Goal: Task Accomplishment & Management: Manage account settings

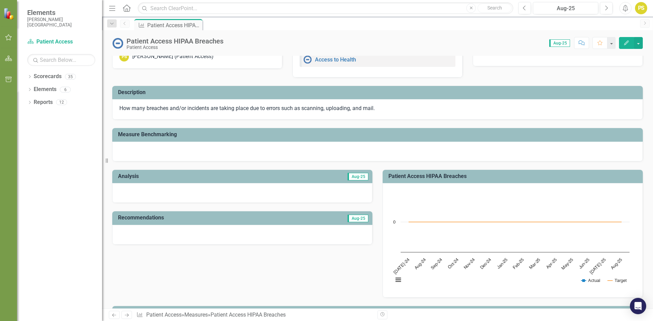
scroll to position [34, 0]
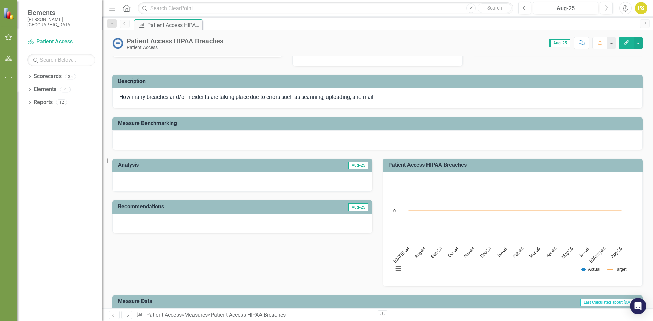
click at [623, 44] on button "Edit" at bounding box center [626, 43] width 15 height 12
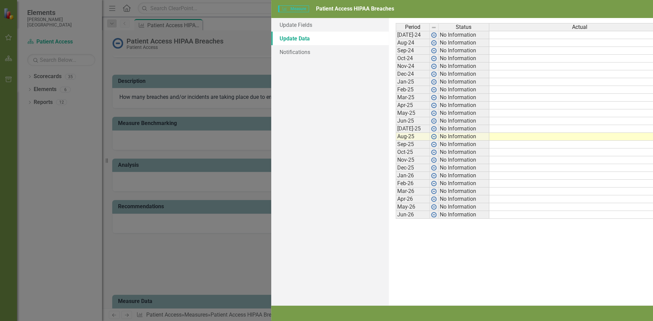
scroll to position [0, 0]
click at [374, 138] on td at bounding box center [373, 137] width 181 height 8
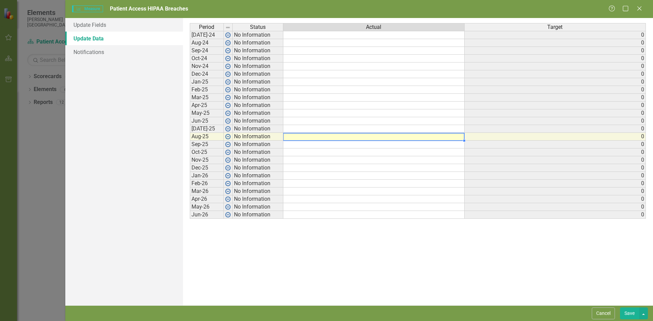
type textarea "1"
click at [336, 146] on td at bounding box center [373, 145] width 181 height 8
click at [338, 244] on div "Period Status Actual Target [DATE]-24 No Information 0 Aug-24 No Information 0 …" at bounding box center [418, 162] width 457 height 278
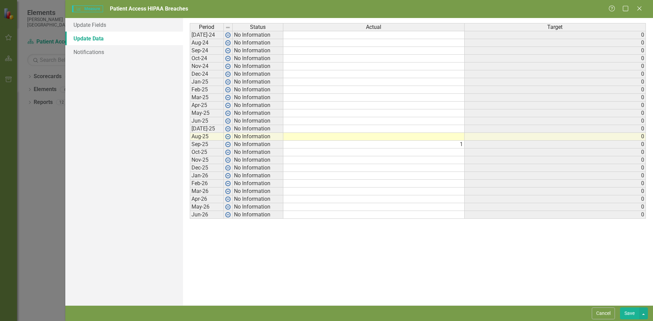
click at [303, 130] on td at bounding box center [373, 129] width 181 height 8
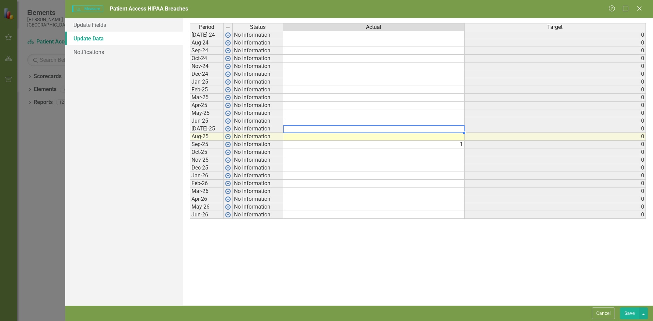
click at [453, 130] on td at bounding box center [373, 129] width 181 height 8
type textarea "2"
click at [455, 137] on td at bounding box center [373, 137] width 181 height 8
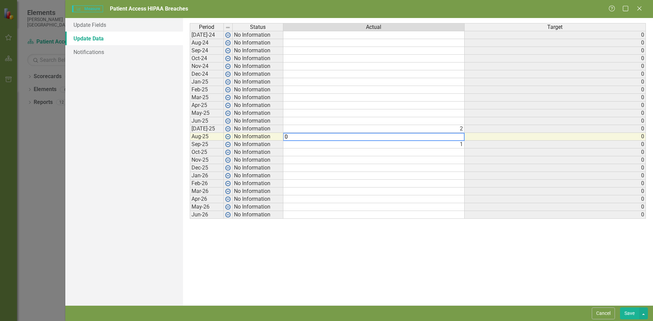
type textarea "0"
click at [190, 172] on div "Period Status Actual Target [DATE]-24 No Information 0 Aug-24 No Information 0 …" at bounding box center [190, 121] width 0 height 196
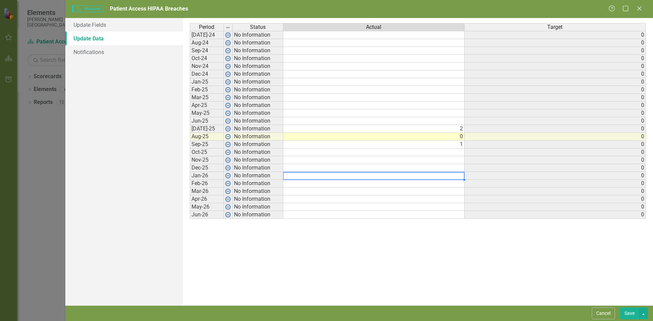
click at [628, 317] on button "Save" at bounding box center [629, 314] width 19 height 12
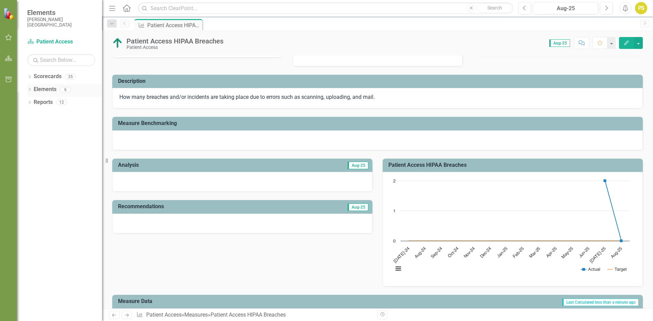
click at [29, 91] on icon "Dropdown" at bounding box center [29, 90] width 5 height 4
click at [32, 116] on icon "Dropdown" at bounding box center [33, 116] width 5 height 4
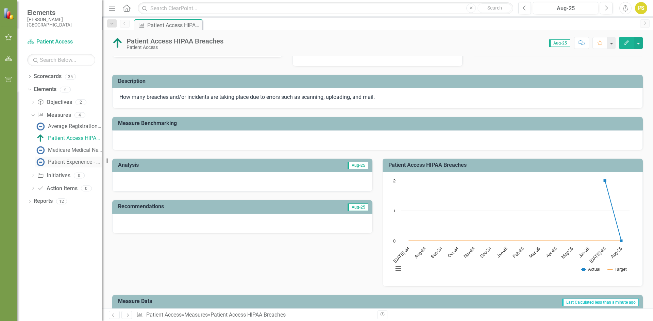
click at [73, 162] on div "Patient Experience - Registration Staff Helpful" at bounding box center [75, 162] width 54 height 6
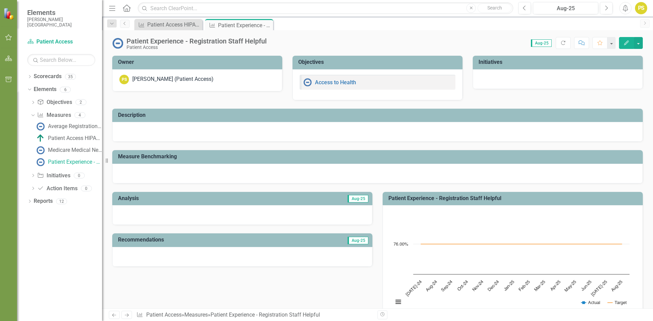
click at [629, 44] on icon "Edit" at bounding box center [627, 42] width 6 height 5
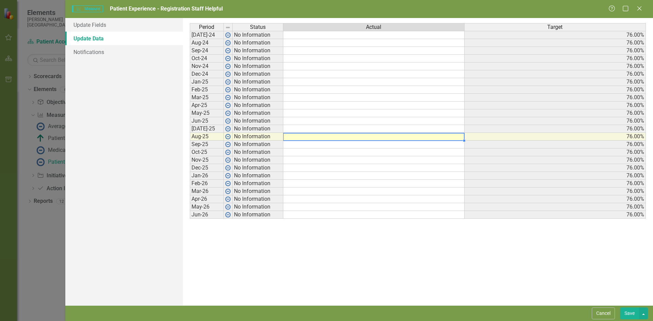
click at [434, 137] on td at bounding box center [373, 137] width 181 height 8
type textarea "80.9"
click at [431, 129] on td at bounding box center [373, 129] width 181 height 8
click at [449, 127] on td at bounding box center [373, 129] width 181 height 8
type textarea "80.9"
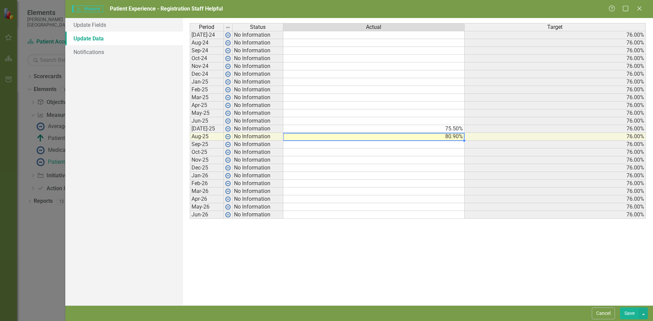
drag, startPoint x: 637, startPoint y: 315, endPoint x: 633, endPoint y: 314, distance: 4.0
click at [635, 315] on button "Save" at bounding box center [629, 314] width 19 height 12
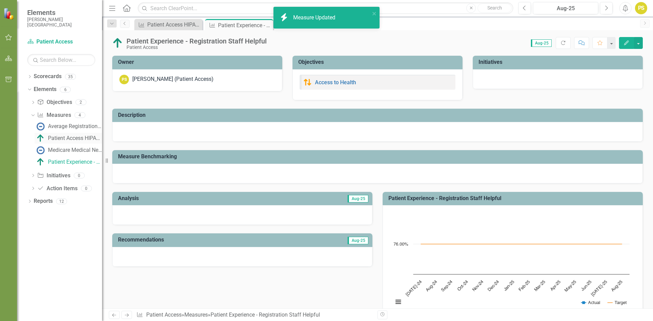
click at [82, 139] on div "Patient Access HIPAA Breaches" at bounding box center [75, 138] width 54 height 6
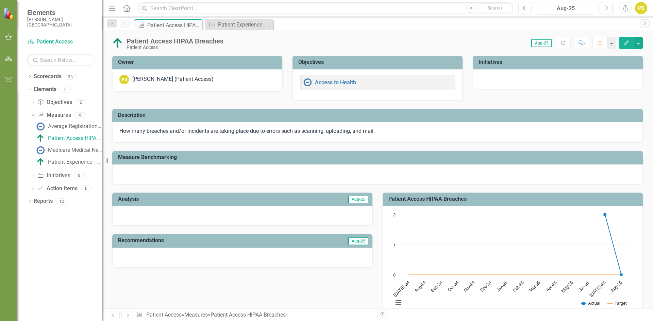
click at [624, 42] on icon "Edit" at bounding box center [627, 42] width 6 height 5
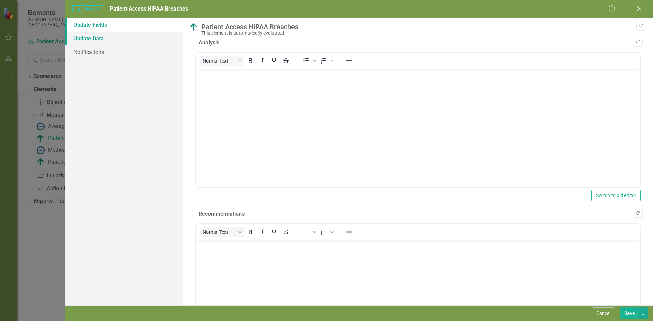
click at [103, 42] on link "Update Data" at bounding box center [124, 39] width 118 height 14
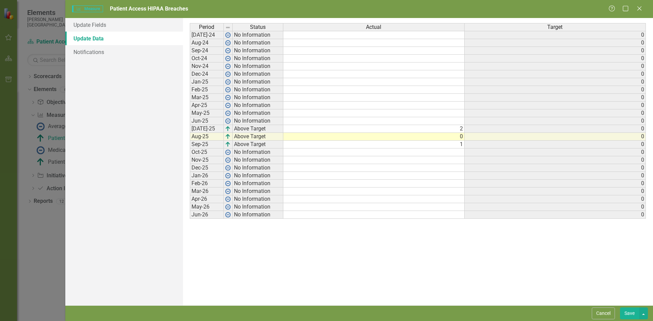
click at [462, 139] on td "0" at bounding box center [373, 137] width 181 height 8
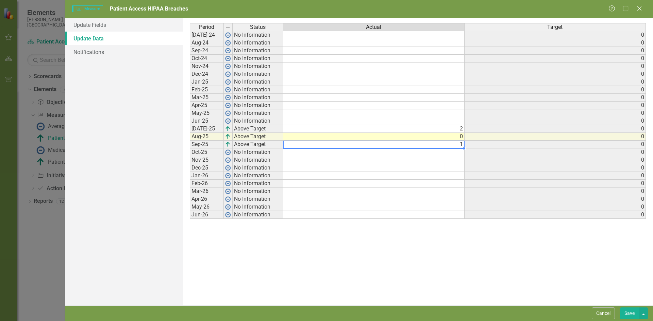
click at [190, 146] on div "Period Status Actual Target [DATE]-24 No Information 0 Aug-24 No Information 0 …" at bounding box center [190, 121] width 0 height 196
click at [335, 169] on td at bounding box center [373, 168] width 181 height 8
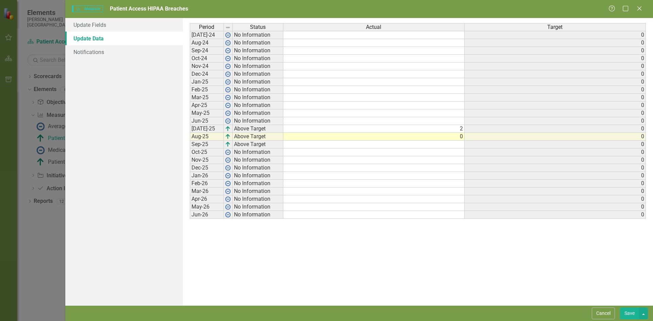
click at [636, 318] on button "Save" at bounding box center [629, 314] width 19 height 12
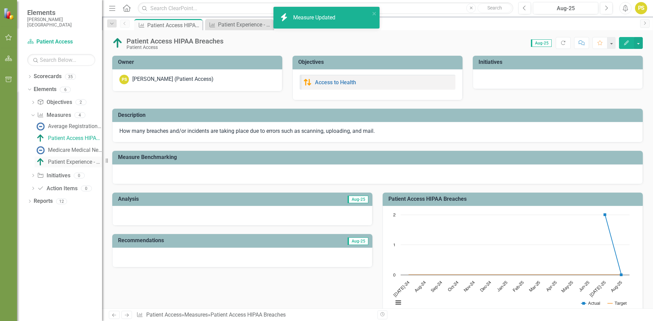
click at [67, 162] on div "Patient Experience - Registration Staff Helpful" at bounding box center [75, 162] width 54 height 6
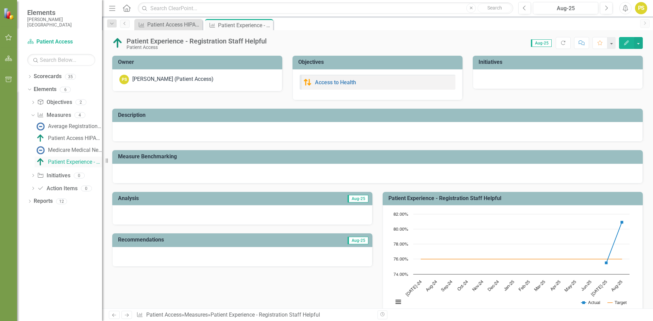
click at [67, 161] on div "Patient Experience - Registration Staff Helpful" at bounding box center [75, 162] width 54 height 6
click at [623, 41] on button "Edit" at bounding box center [626, 43] width 15 height 12
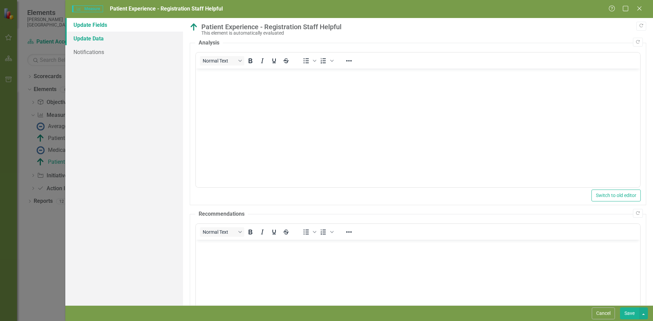
click at [98, 39] on link "Update Data" at bounding box center [124, 39] width 118 height 14
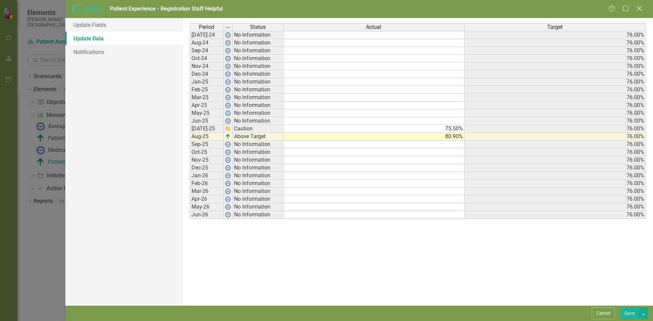
click at [639, 10] on icon at bounding box center [639, 8] width 5 height 5
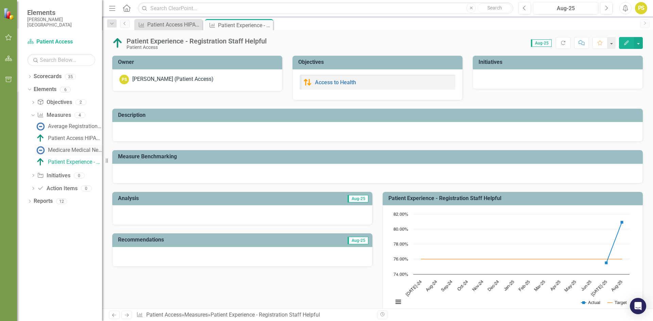
click at [72, 149] on div "Medicare Medical Necessity Denials Due to ABN Inaccuracy" at bounding box center [75, 150] width 54 height 6
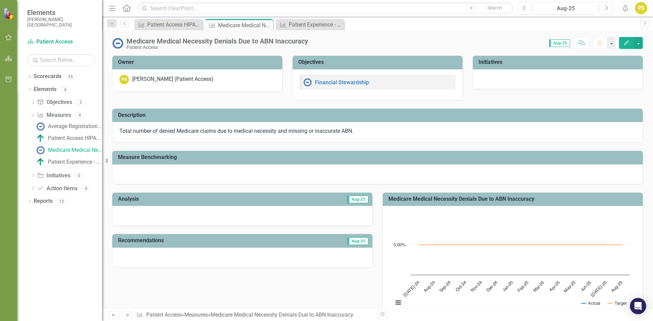
click at [627, 43] on icon "button" at bounding box center [626, 42] width 5 height 5
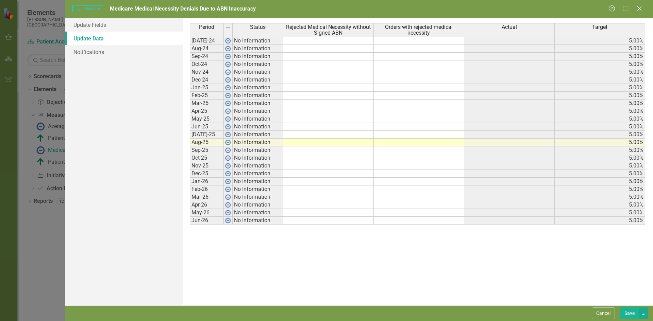
click at [366, 144] on td at bounding box center [328, 143] width 90 height 8
type textarea "0"
click at [388, 142] on td at bounding box center [419, 143] width 90 height 8
type textarea "14"
click at [429, 168] on td at bounding box center [419, 166] width 90 height 8
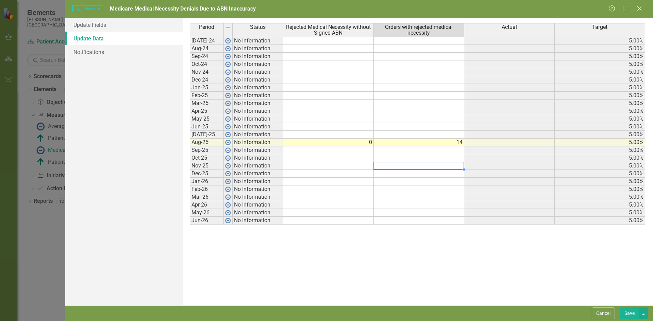
click at [368, 136] on td at bounding box center [328, 135] width 90 height 8
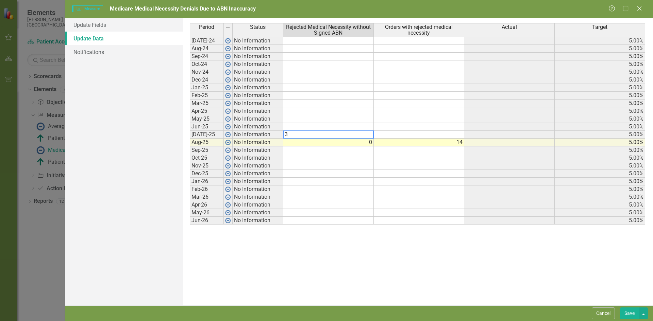
type textarea "3"
click at [413, 133] on td at bounding box center [419, 135] width 90 height 8
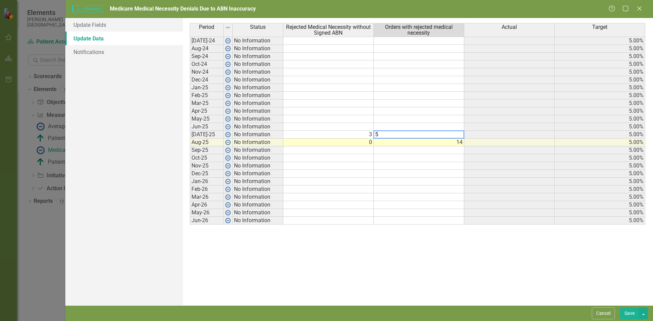
type textarea "5"
click at [425, 173] on td at bounding box center [419, 174] width 90 height 8
click at [630, 314] on button "Save" at bounding box center [629, 314] width 19 height 12
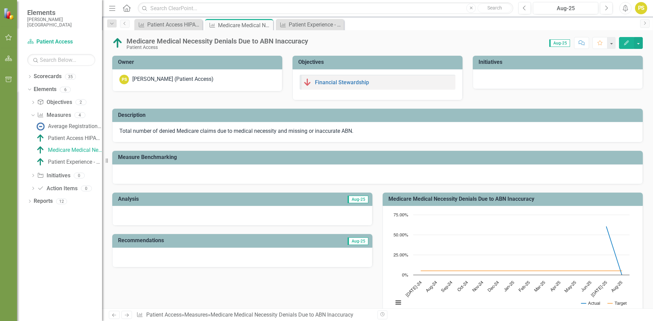
drag, startPoint x: 632, startPoint y: 43, endPoint x: 628, endPoint y: 44, distance: 4.1
click at [628, 44] on button "Edit" at bounding box center [626, 43] width 15 height 12
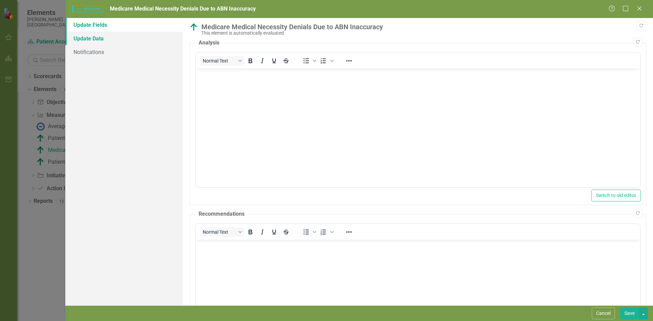
click at [100, 35] on link "Update Data" at bounding box center [124, 39] width 118 height 14
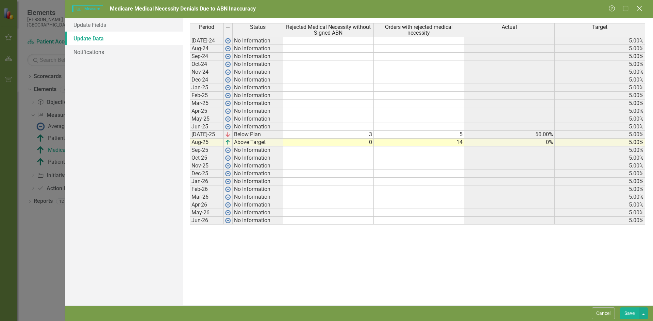
click at [638, 9] on icon "Close" at bounding box center [639, 8] width 9 height 6
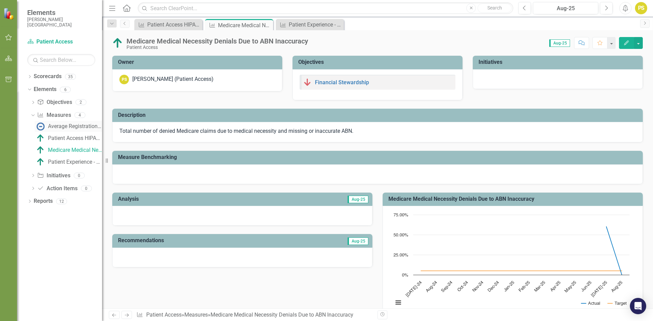
click at [63, 129] on div "Average Registration Time" at bounding box center [75, 126] width 54 height 6
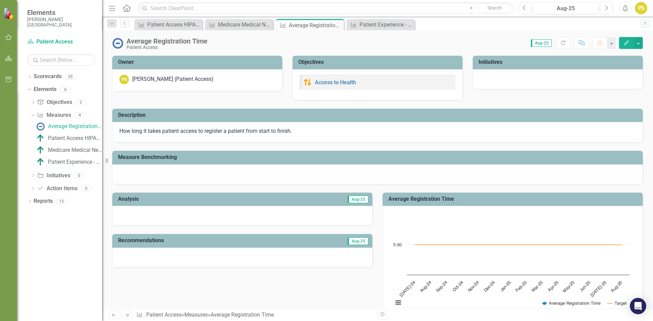
click at [625, 44] on icon "Edit" at bounding box center [627, 42] width 6 height 5
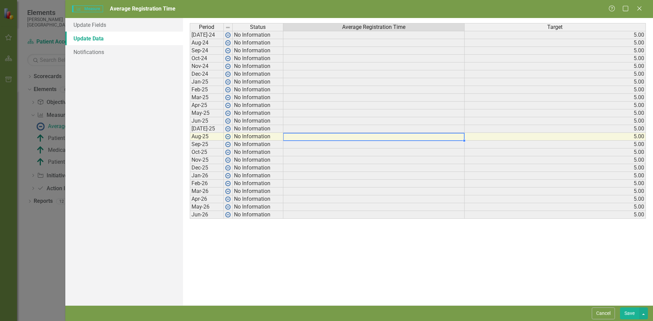
click at [428, 138] on td at bounding box center [373, 137] width 181 height 8
click at [295, 137] on td at bounding box center [373, 137] width 181 height 8
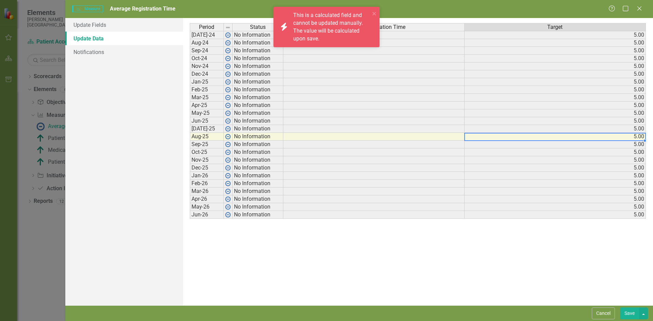
click at [519, 136] on td "5.00" at bounding box center [555, 137] width 181 height 8
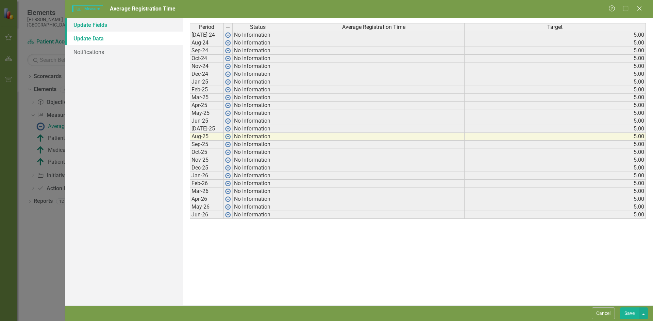
click at [133, 24] on link "Update Fields" at bounding box center [124, 25] width 118 height 14
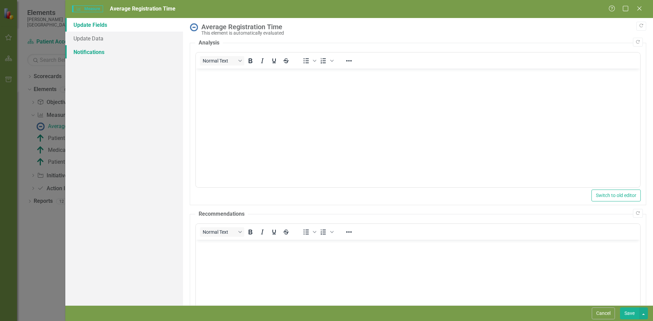
click at [92, 54] on link "Notifications" at bounding box center [124, 52] width 118 height 14
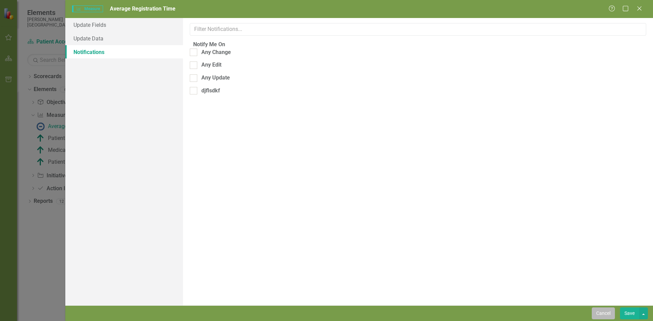
click at [600, 316] on button "Cancel" at bounding box center [603, 314] width 23 height 12
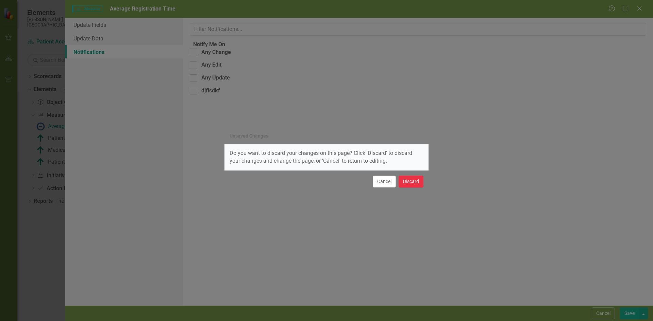
click at [418, 183] on button "Discard" at bounding box center [411, 182] width 25 height 12
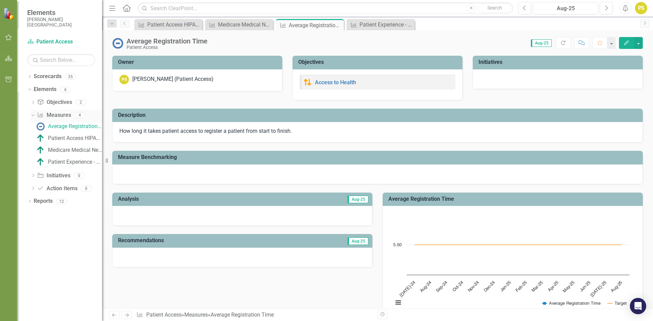
click at [52, 118] on link "Measure Measures" at bounding box center [54, 116] width 34 height 8
click at [30, 79] on icon "Dropdown" at bounding box center [29, 78] width 5 height 4
click at [51, 76] on link "Scorecards" at bounding box center [48, 77] width 28 height 8
click at [65, 42] on link "Scorecard Patient Access" at bounding box center [61, 42] width 68 height 8
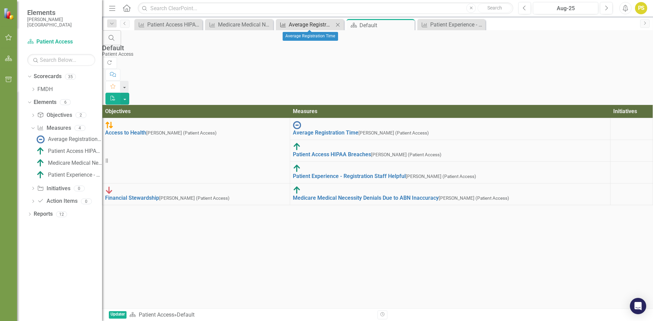
click at [287, 24] on link "Measure Average Registration Time" at bounding box center [306, 24] width 56 height 9
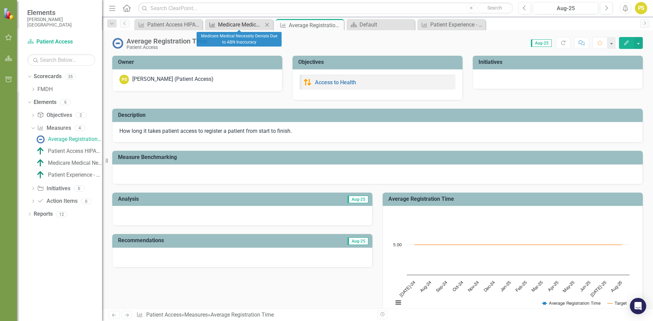
click at [245, 29] on div "Medicare Medical Necessity Denials Due to ABN Inaccuracy" at bounding box center [240, 24] width 45 height 9
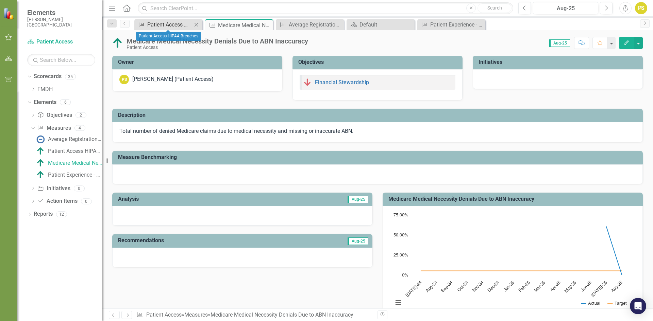
click at [180, 27] on div "Patient Access HIPAA Breaches" at bounding box center [169, 24] width 45 height 9
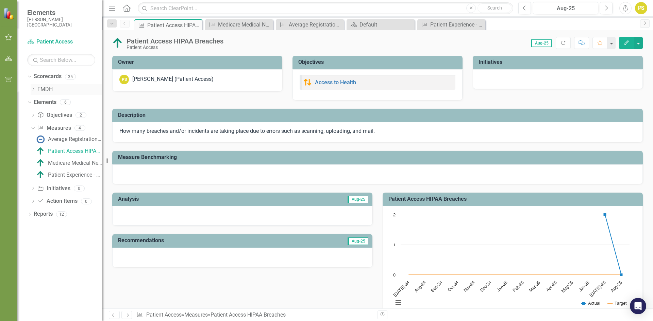
click at [40, 91] on link "FMDH" at bounding box center [69, 90] width 65 height 8
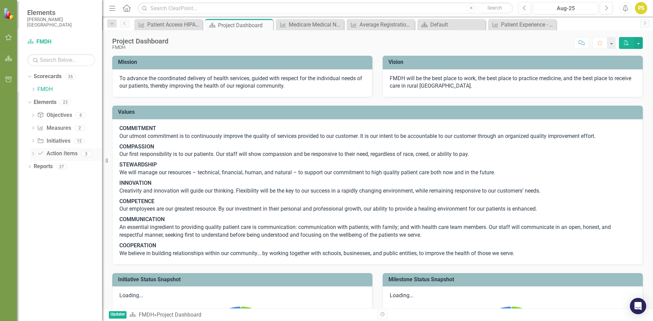
click at [33, 156] on icon "Dropdown" at bounding box center [33, 155] width 5 height 4
click at [64, 167] on div "Final MSSP Determination/Placement" at bounding box center [75, 165] width 54 height 6
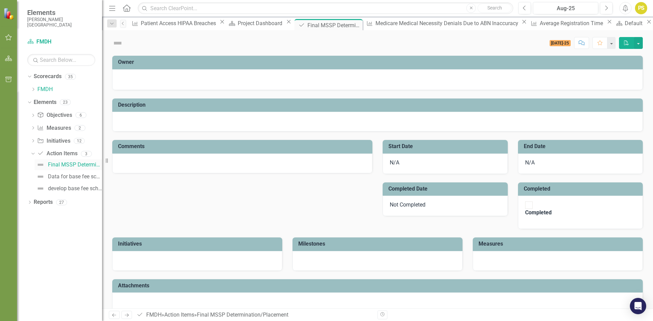
checkbox input "true"
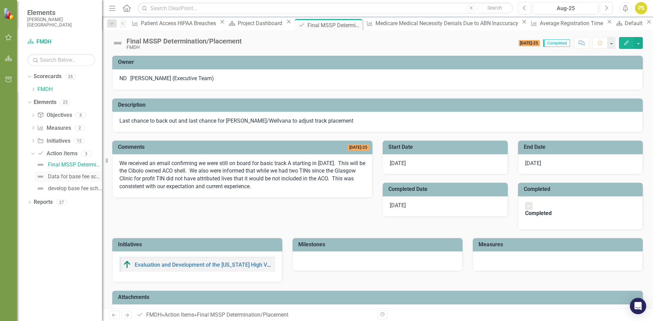
click at [64, 177] on div "Data for base fee schedule analysis" at bounding box center [75, 177] width 54 height 6
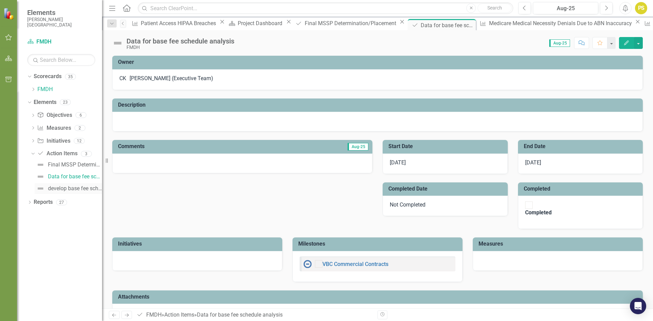
click at [65, 191] on div "develop base fee schedule for [DEMOGRAPHIC_DATA]" at bounding box center [75, 189] width 54 height 6
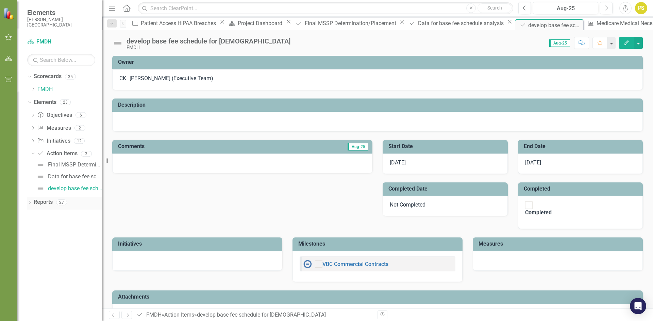
click at [32, 205] on div "Dropdown Reports 27" at bounding box center [64, 203] width 75 height 13
click at [29, 204] on icon at bounding box center [30, 202] width 2 height 3
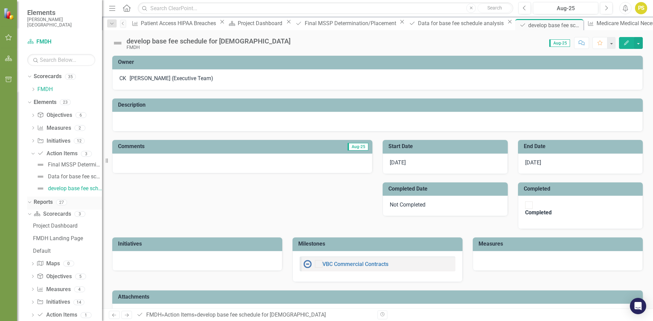
click at [29, 202] on icon "Dropdown" at bounding box center [29, 202] width 4 height 5
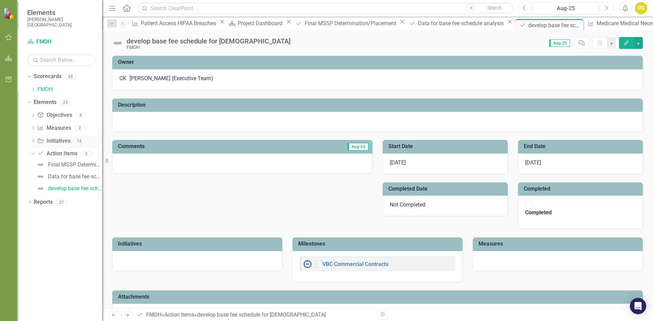
click at [33, 141] on icon "Dropdown" at bounding box center [33, 142] width 5 height 4
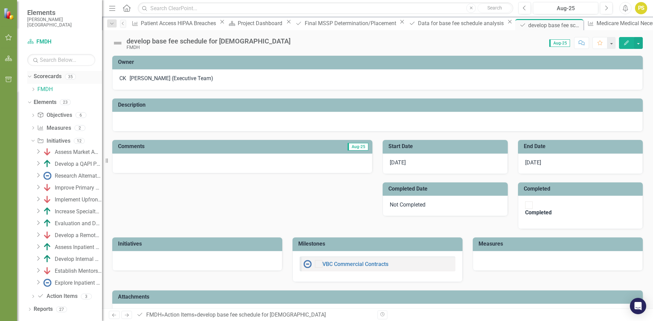
click at [28, 77] on icon "Dropdown" at bounding box center [29, 76] width 4 height 5
click at [29, 77] on icon "Dropdown" at bounding box center [29, 78] width 5 height 4
click at [31, 91] on div "Dropdown" at bounding box center [33, 90] width 5 height 6
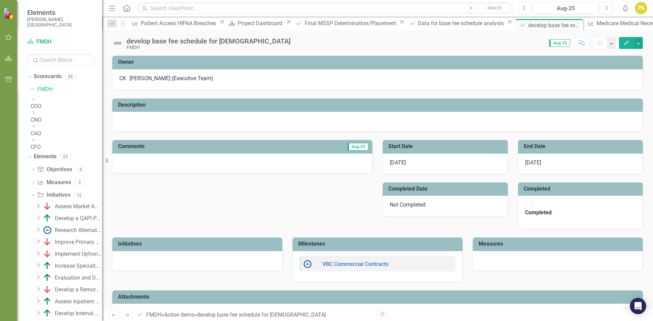
click at [36, 142] on icon "Dropdown" at bounding box center [33, 140] width 5 height 4
click at [61, 172] on link "Patient Access" at bounding box center [69, 169] width 65 height 8
